Goal: Task Accomplishment & Management: Use online tool/utility

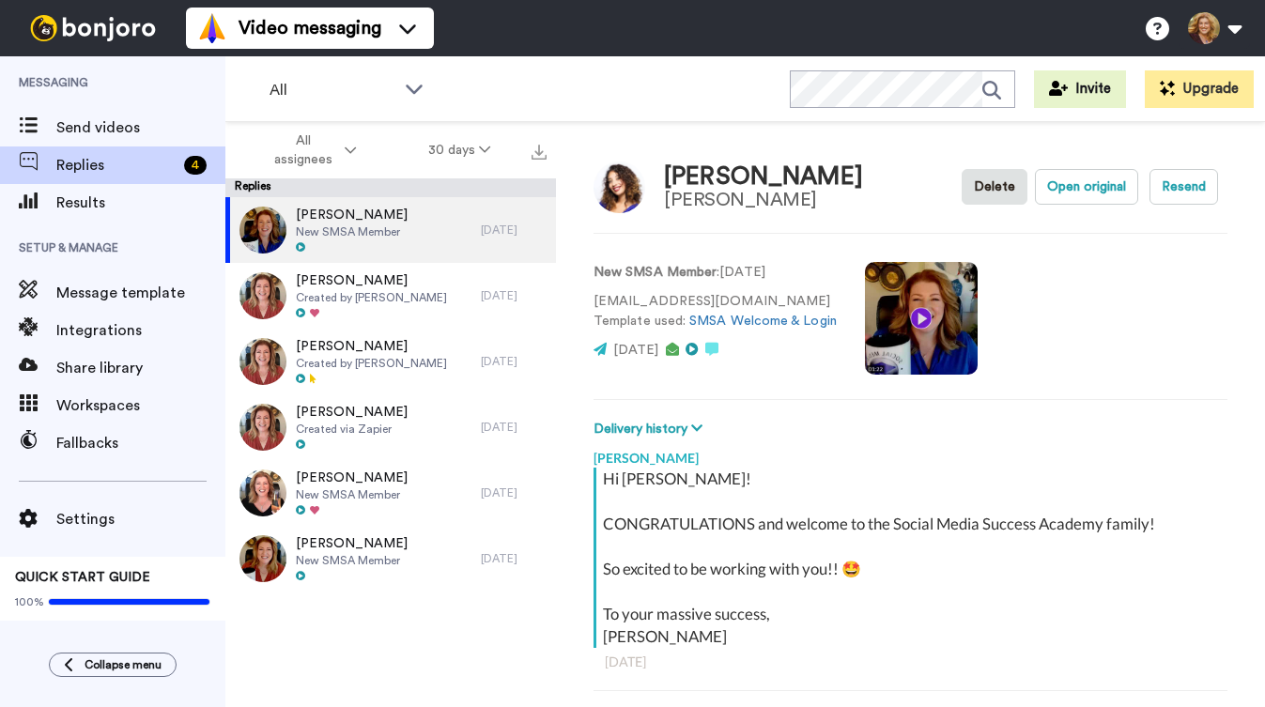
scroll to position [66, 0]
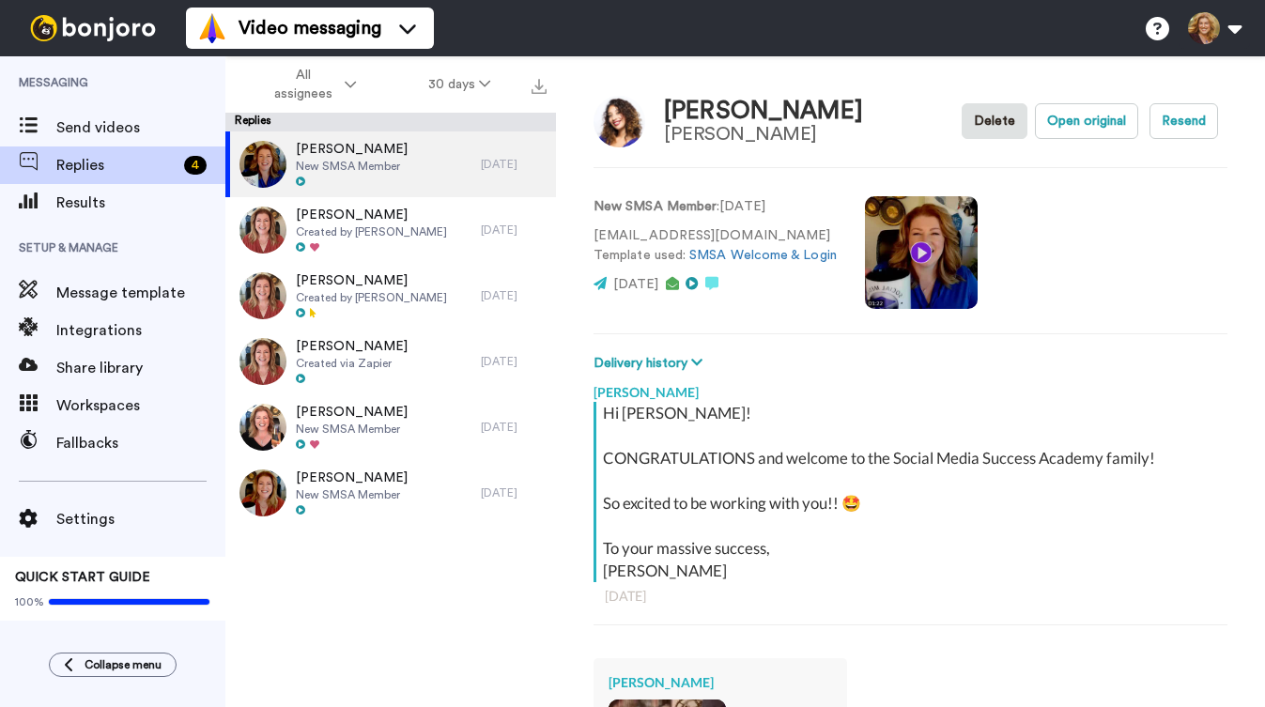
type textarea "x"
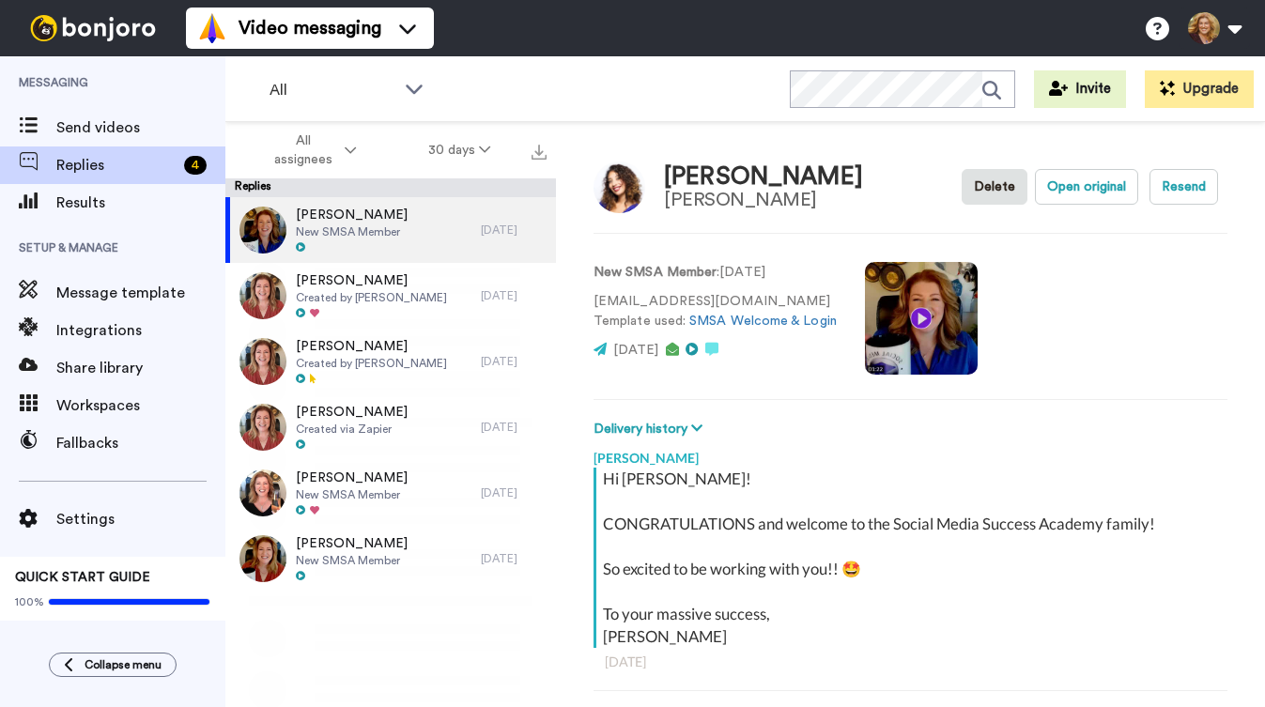
scroll to position [66, 0]
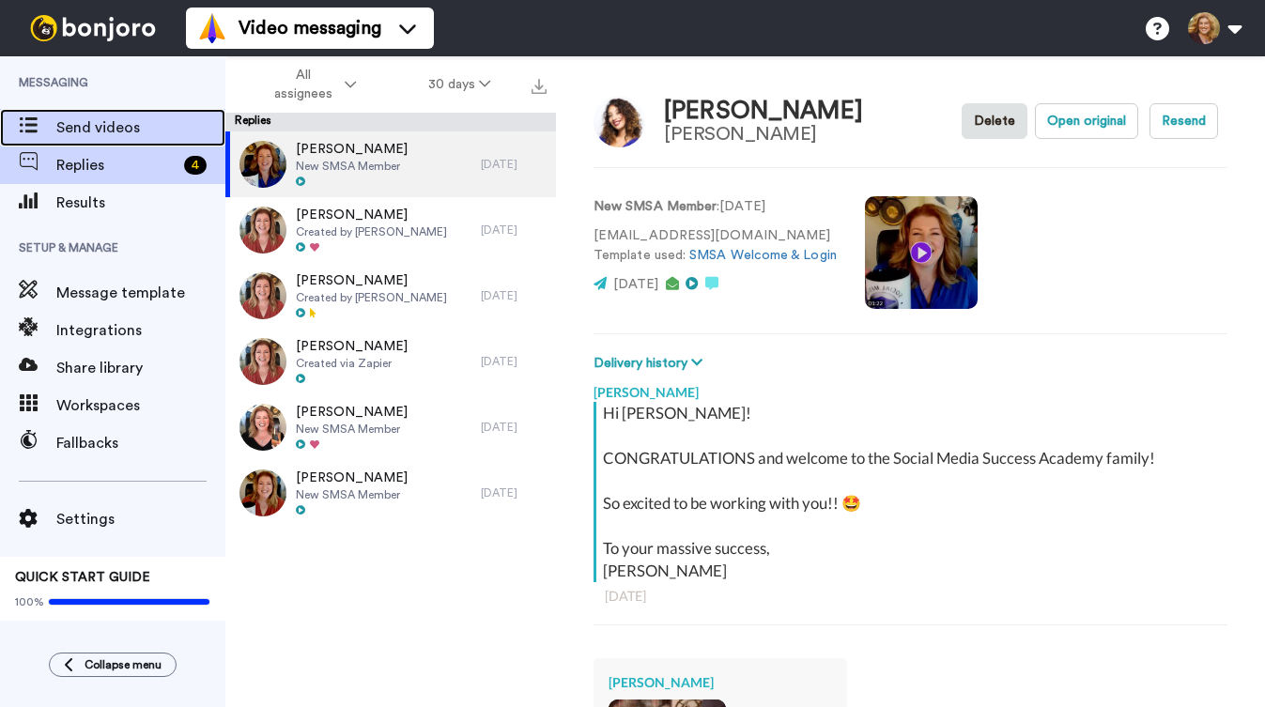
click at [101, 128] on span "Send videos" at bounding box center [140, 127] width 169 height 23
